Goal: Check status: Check status

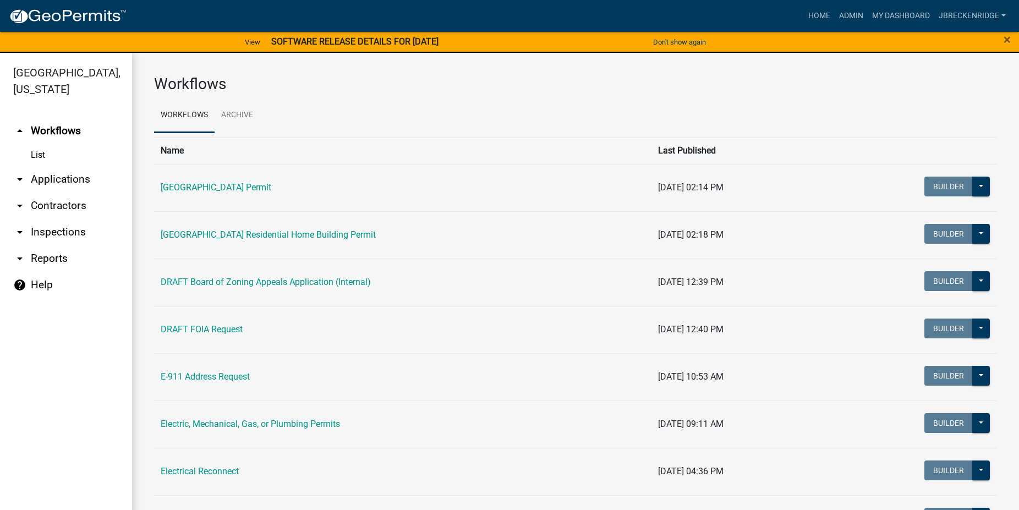
click at [266, 182] on td "[GEOGRAPHIC_DATA] Permit" at bounding box center [402, 187] width 497 height 47
click at [263, 186] on link "[GEOGRAPHIC_DATA] Permit" at bounding box center [216, 187] width 111 height 10
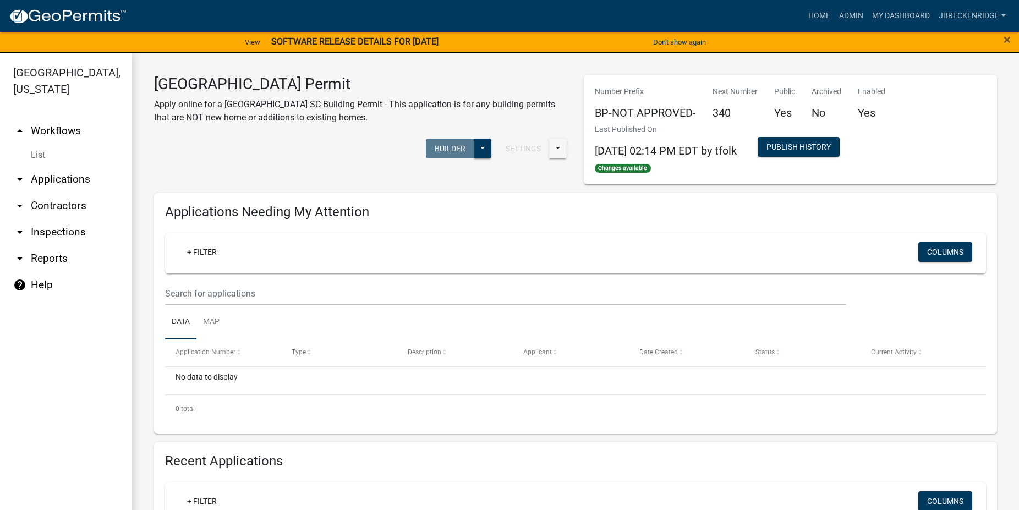
click at [67, 175] on link "arrow_drop_down Applications" at bounding box center [66, 179] width 132 height 26
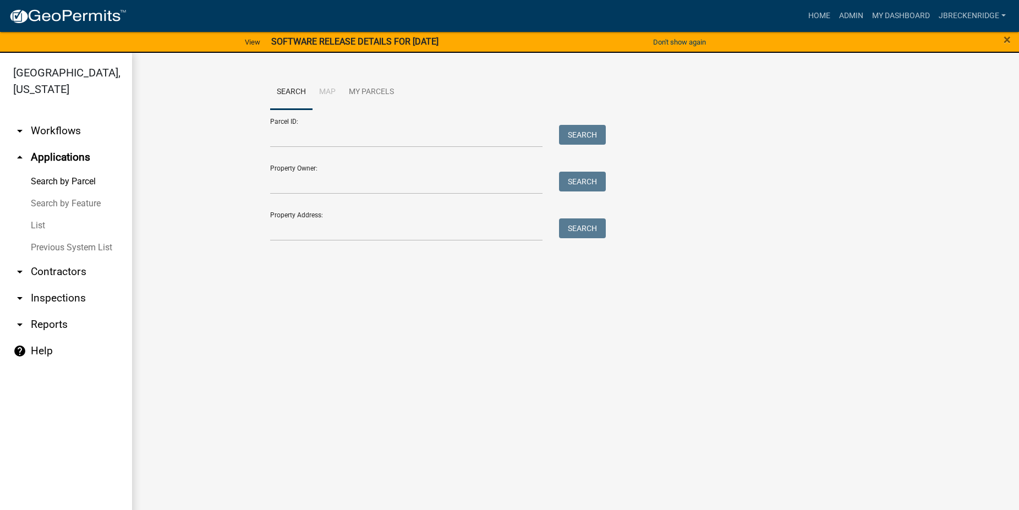
click at [61, 178] on link "Search by Parcel" at bounding box center [66, 182] width 132 height 22
click at [353, 135] on input "Parcel ID:" at bounding box center [406, 136] width 272 height 23
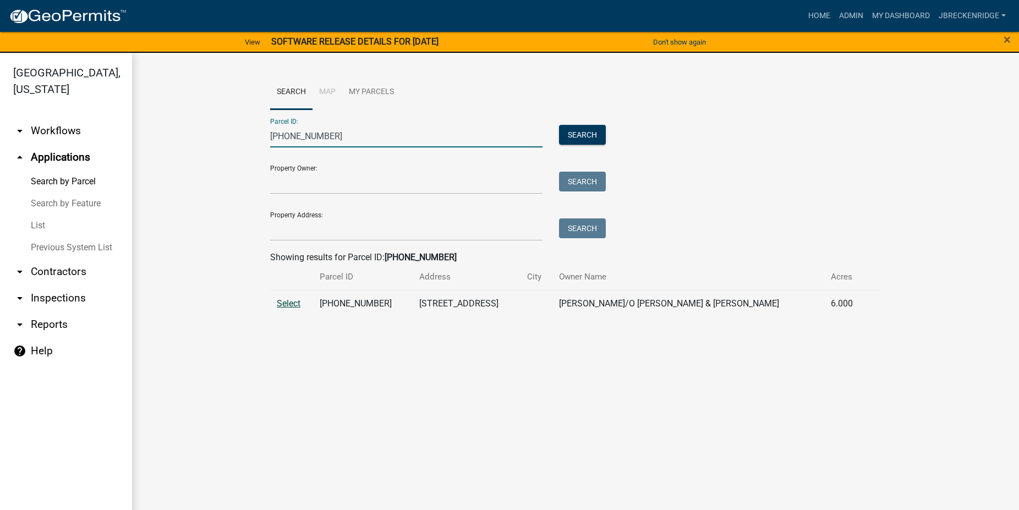
type input "[PHONE_NUMBER]"
click at [285, 303] on span "Select" at bounding box center [289, 303] width 24 height 10
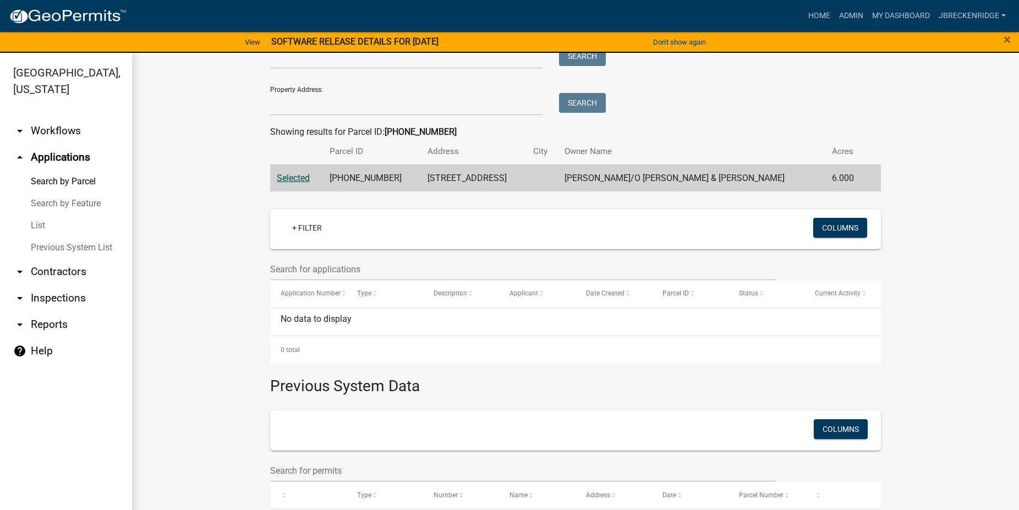
scroll to position [219, 0]
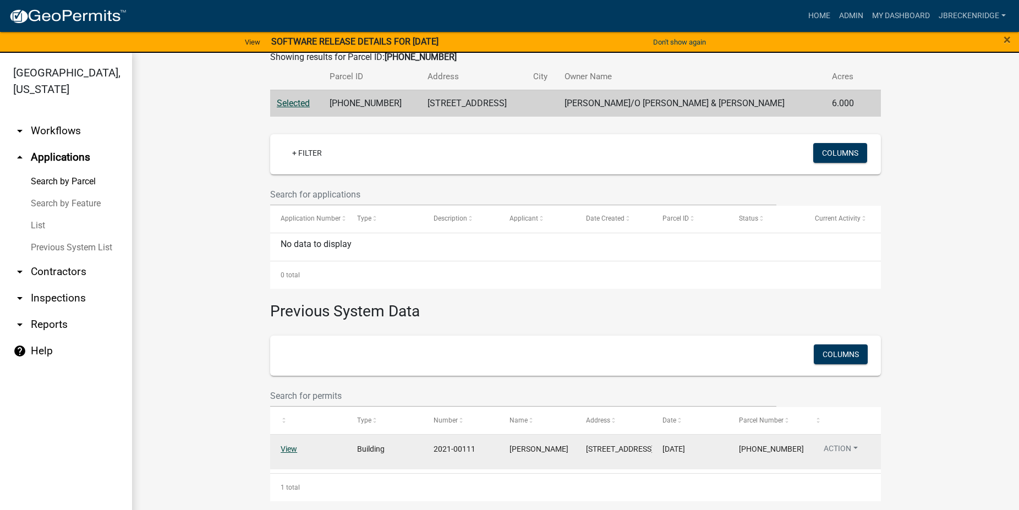
click at [281, 444] on link "View" at bounding box center [289, 448] width 17 height 9
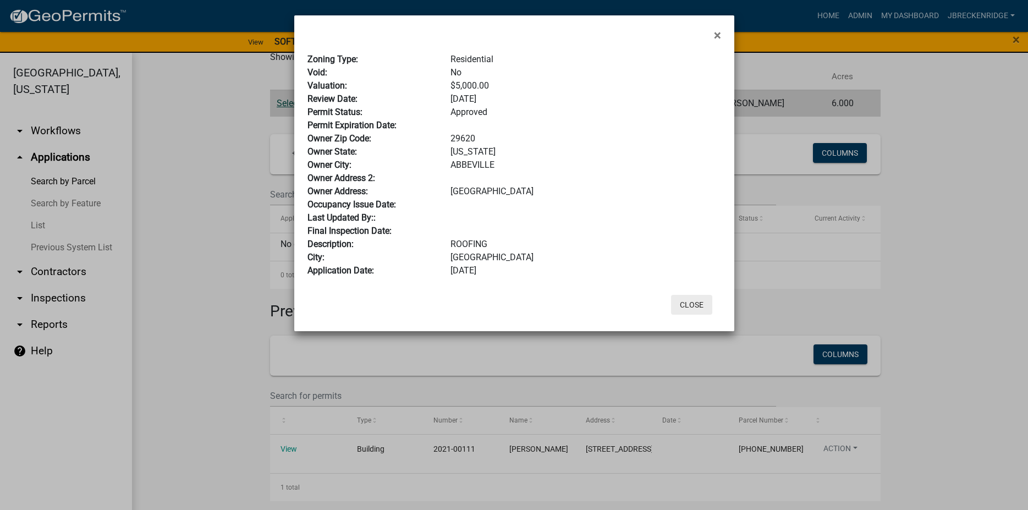
click at [694, 305] on button "Close" at bounding box center [691, 305] width 41 height 20
